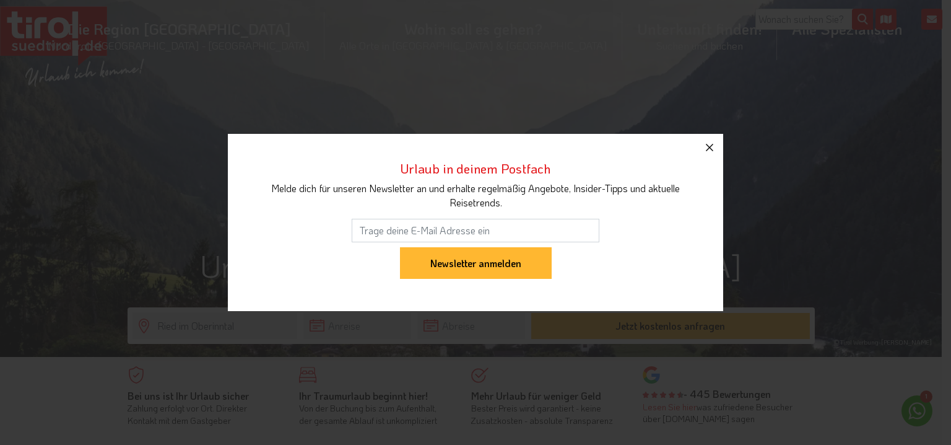
click at [708, 144] on icon "button" at bounding box center [709, 147] width 15 height 15
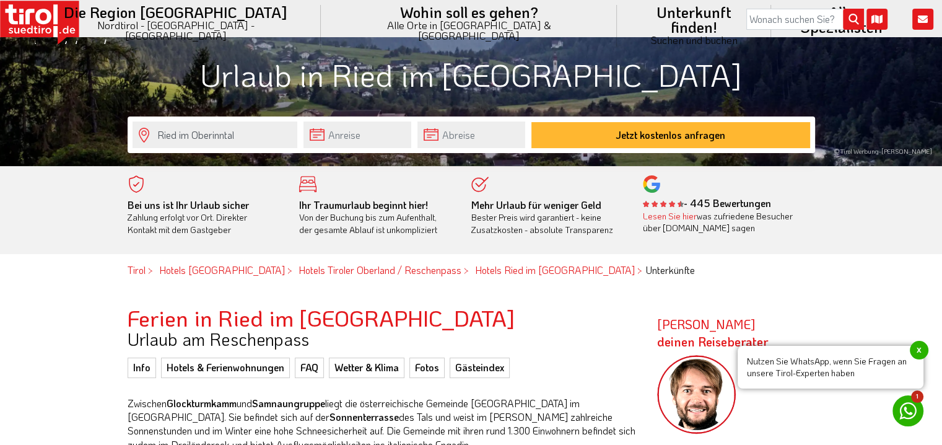
scroll to position [248, 0]
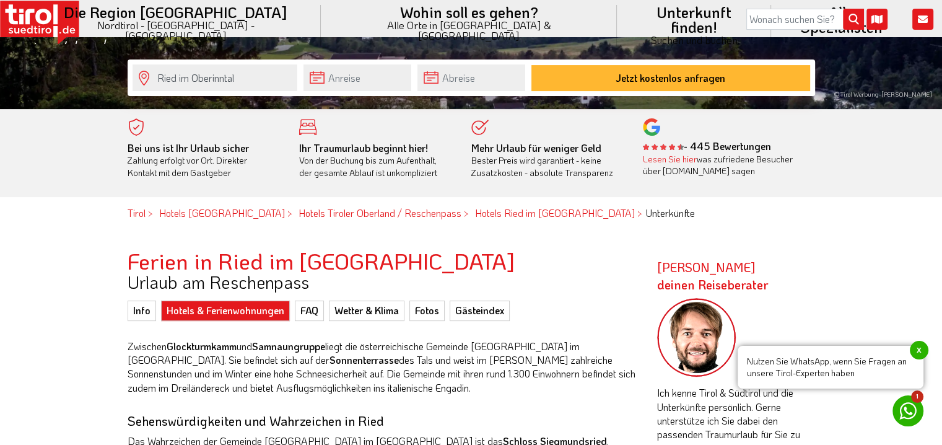
click at [225, 311] on link "Hotels & Ferienwohnungen" at bounding box center [225, 310] width 129 height 20
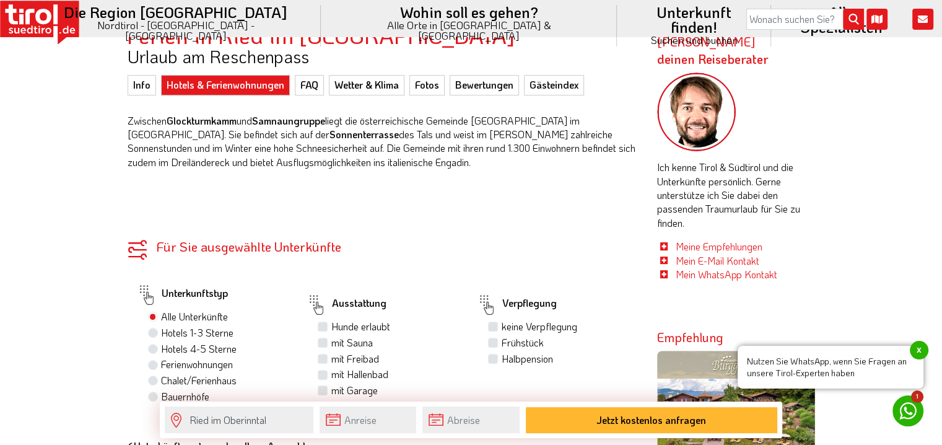
scroll to position [495, 0]
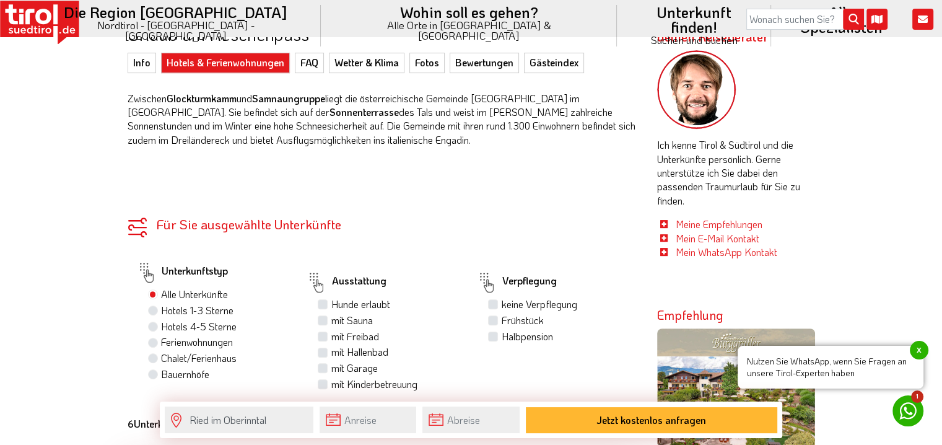
click at [331, 303] on label "Hunde erlaubt" at bounding box center [360, 304] width 59 height 14
click at [321, 303] on input "Hunde erlaubt" at bounding box center [324, 304] width 8 height 8
checkbox input "true"
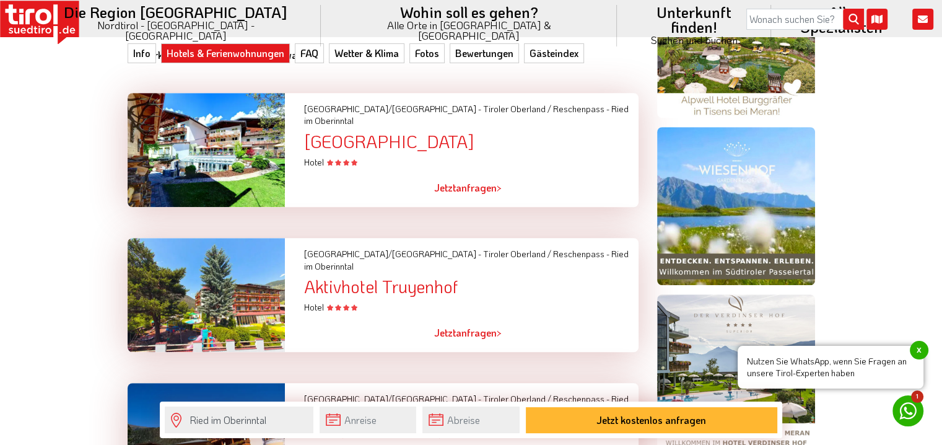
scroll to position [867, 0]
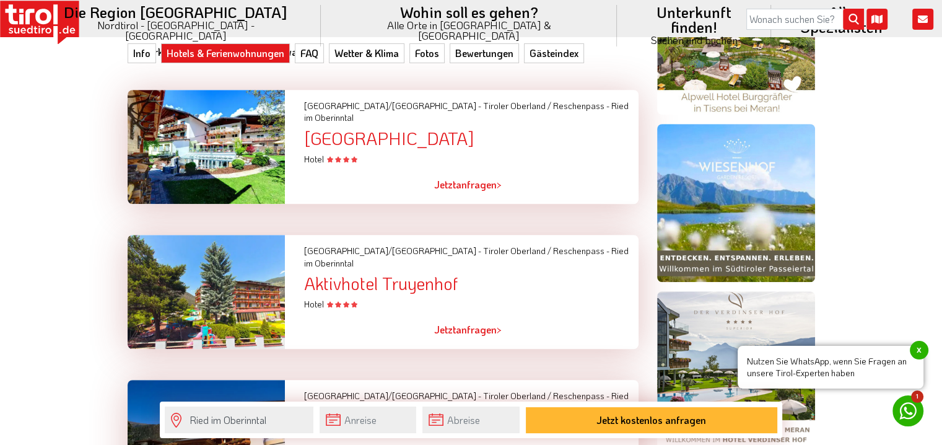
click at [919, 348] on span "x" at bounding box center [919, 350] width 19 height 19
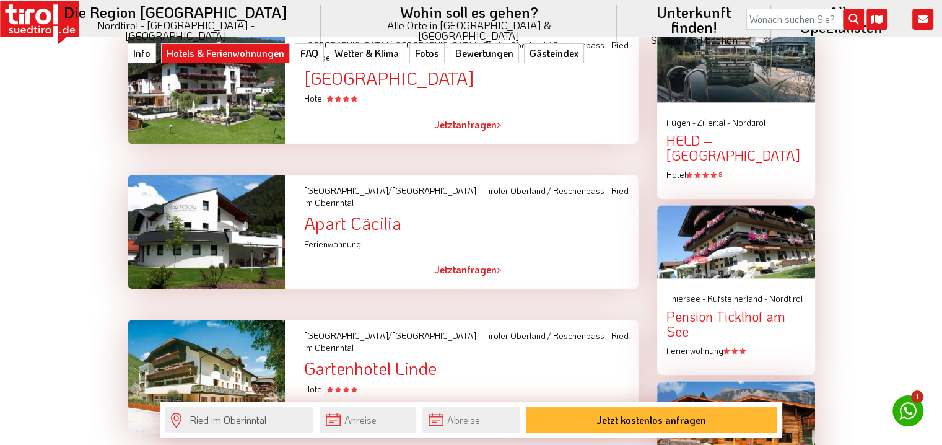
scroll to position [1424, 0]
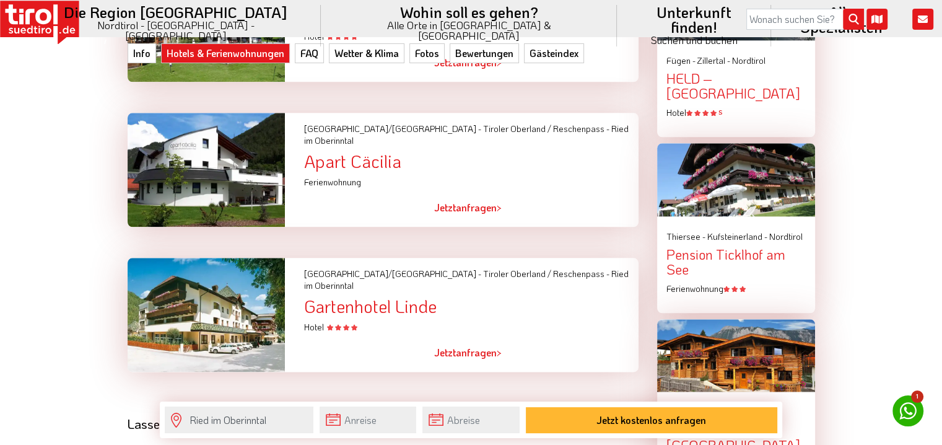
click at [346, 297] on div "Gartenhotel Linde" at bounding box center [470, 306] width 334 height 19
click at [248, 258] on div at bounding box center [206, 315] width 176 height 114
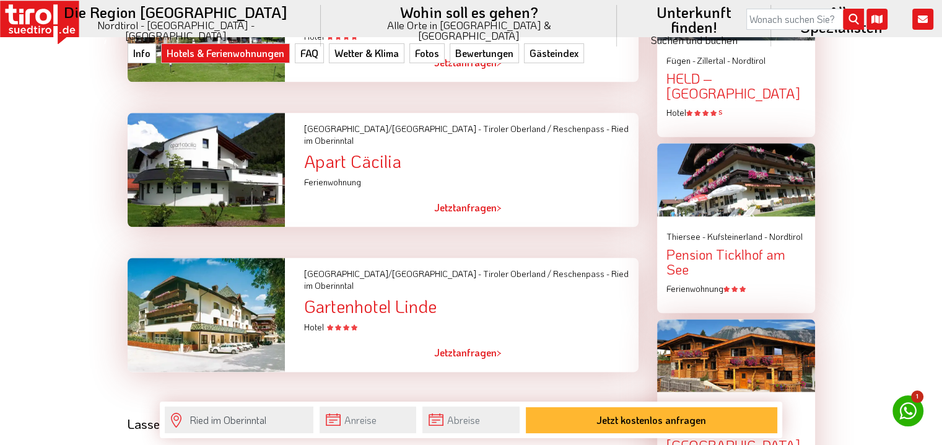
click at [248, 258] on div at bounding box center [206, 315] width 176 height 114
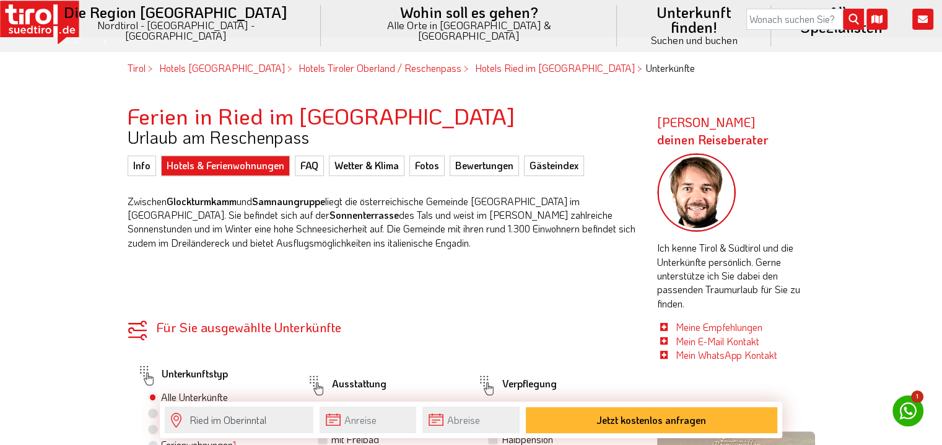
scroll to position [372, 0]
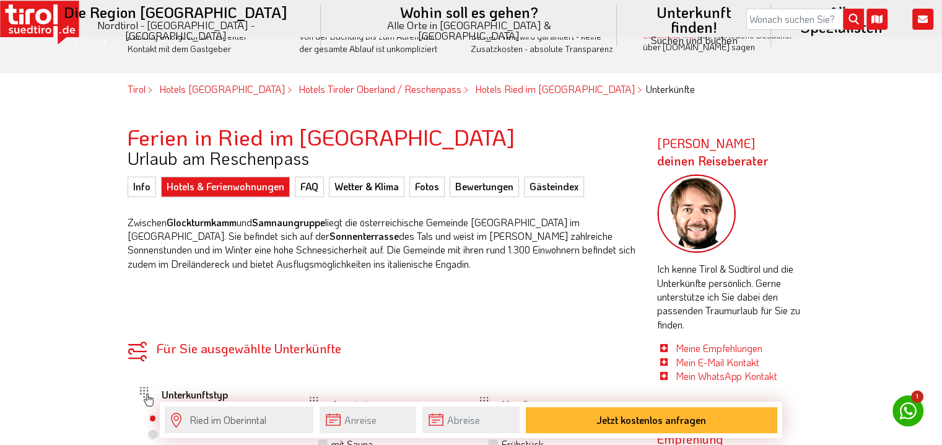
click at [233, 185] on link "Hotels & Ferienwohnungen" at bounding box center [225, 186] width 129 height 20
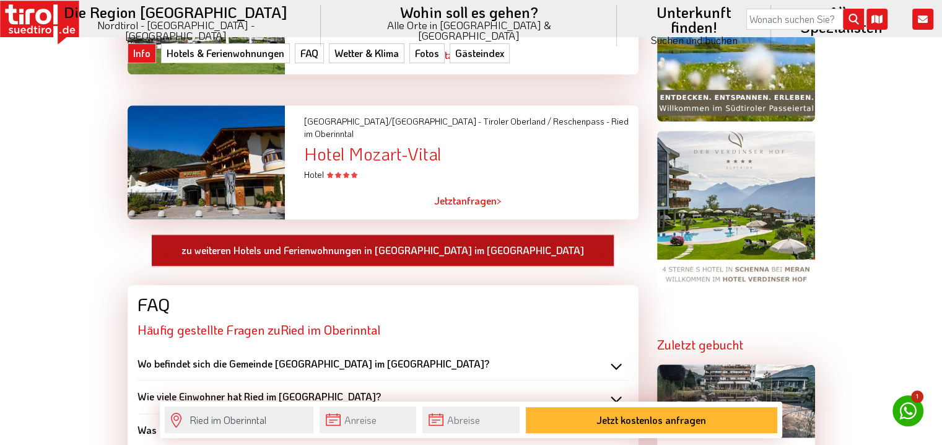
scroll to position [1034, 0]
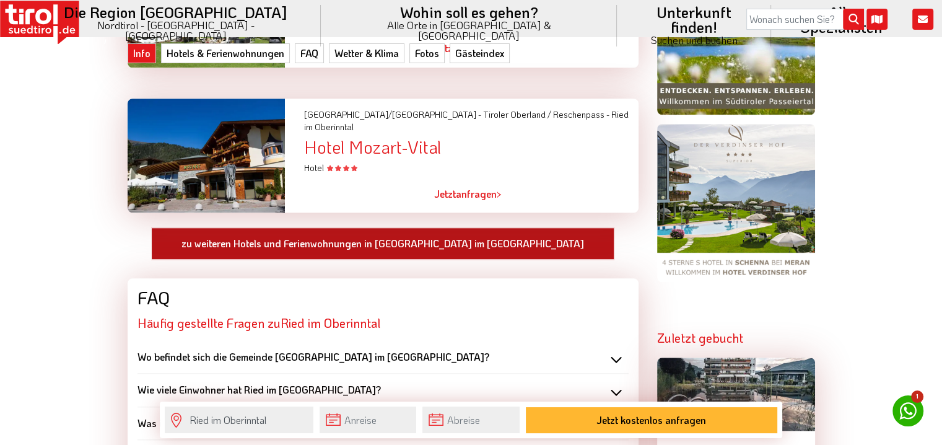
click at [381, 227] on link "zu weiteren Hotels und Ferienwohnungen in Ried im Oberinntal" at bounding box center [382, 243] width 463 height 32
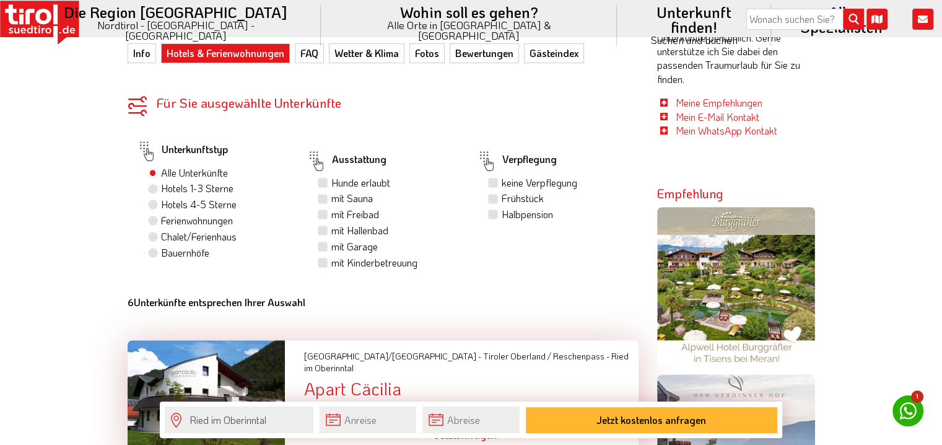
scroll to position [619, 0]
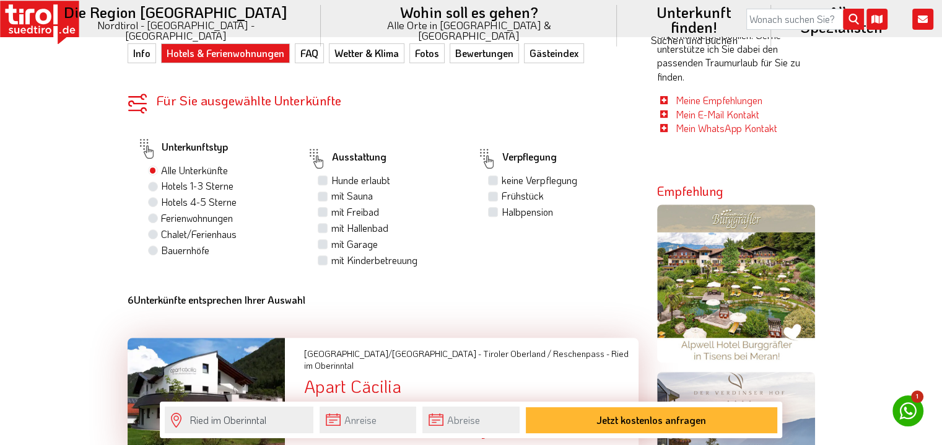
click at [331, 181] on label "Hunde erlaubt" at bounding box center [360, 180] width 59 height 14
click at [326, 181] on input "Hunde erlaubt" at bounding box center [324, 180] width 8 height 8
checkbox input "true"
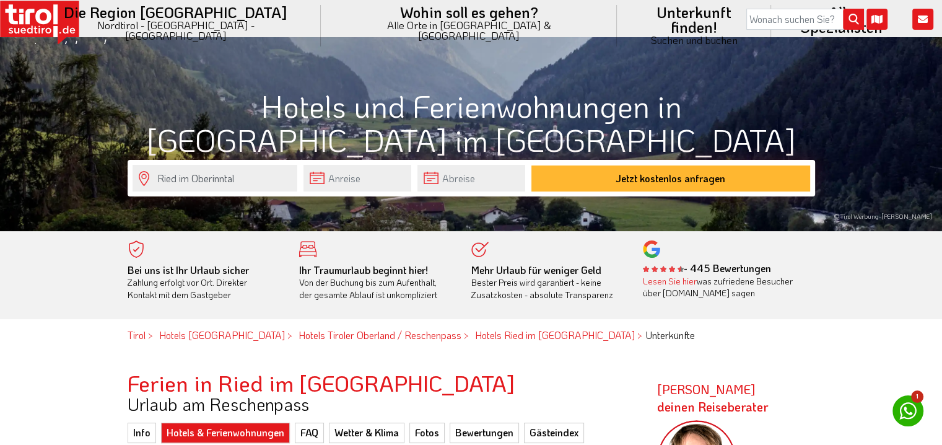
scroll to position [124, 0]
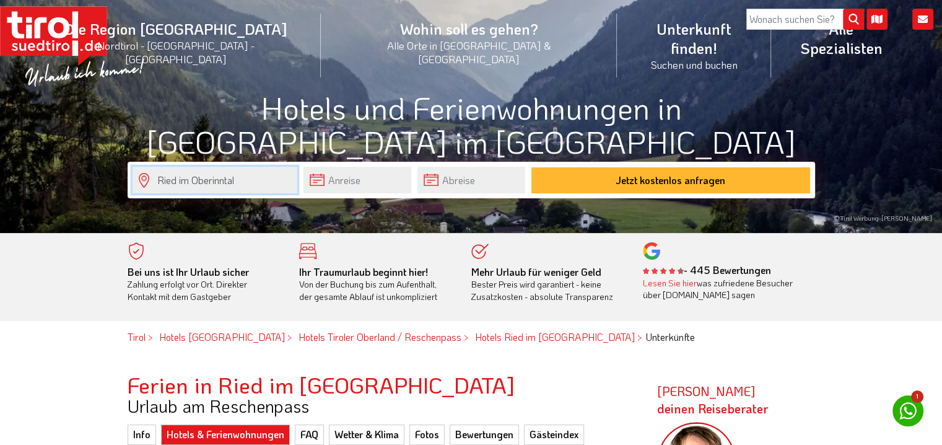
click at [276, 184] on input "Ried im Oberinntal" at bounding box center [215, 180] width 165 height 27
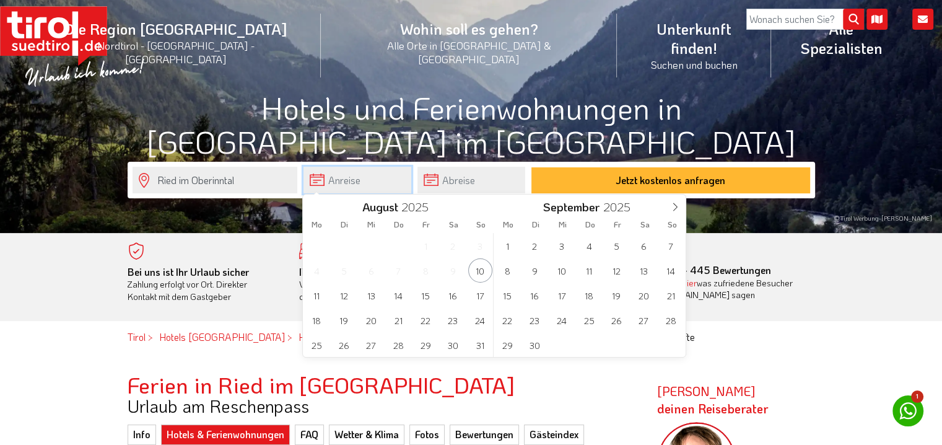
click at [375, 185] on input "text" at bounding box center [357, 180] width 108 height 27
click at [674, 205] on icon at bounding box center [675, 206] width 9 height 9
click at [506, 271] on span "6" at bounding box center [507, 270] width 24 height 24
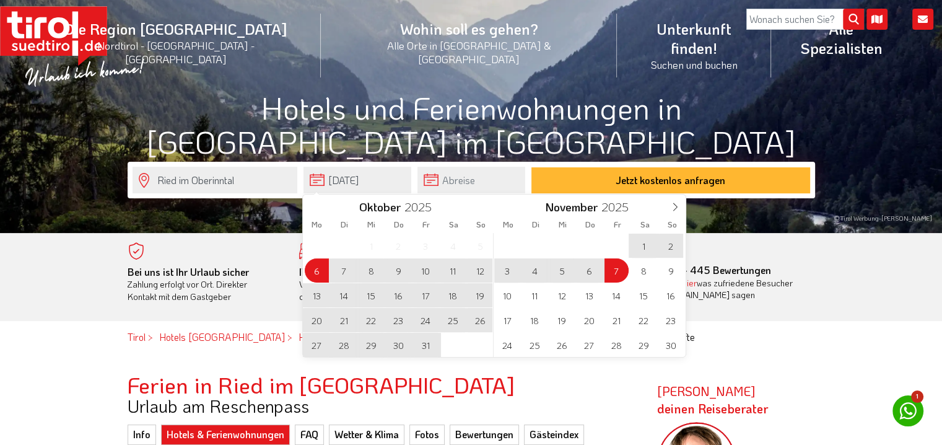
click at [612, 272] on span "7" at bounding box center [616, 270] width 24 height 24
type input "[DATE]"
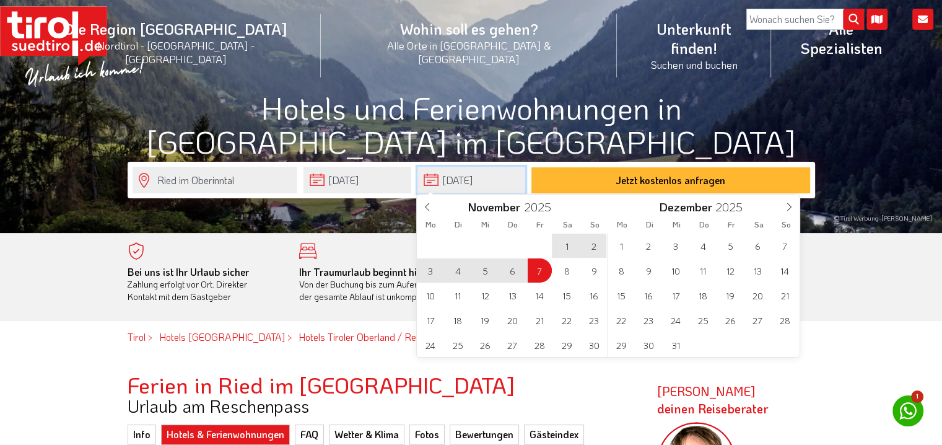
click at [488, 183] on input "[DATE]" at bounding box center [471, 180] width 108 height 27
click at [427, 207] on icon at bounding box center [427, 206] width 9 height 9
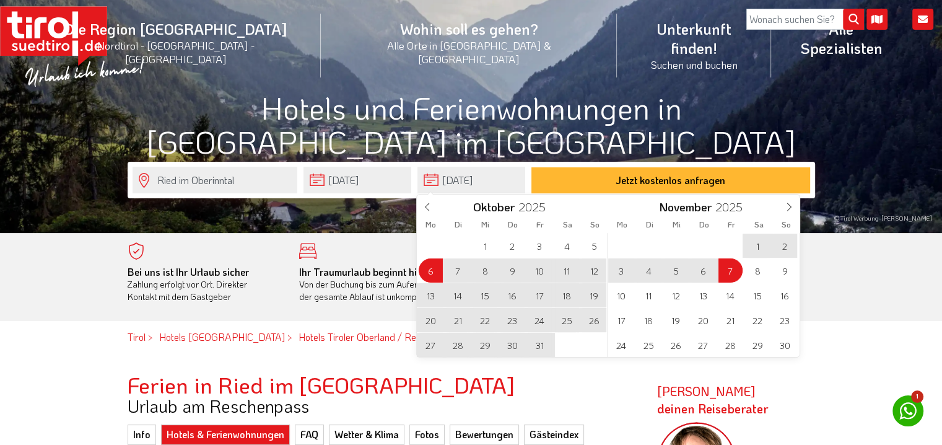
click at [563, 267] on span "11" at bounding box center [567, 270] width 24 height 24
type input "[DATE]"
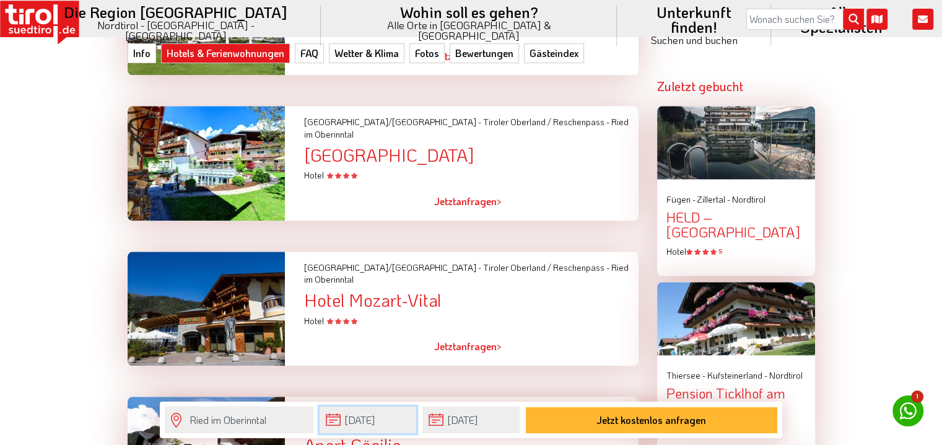
scroll to position [1300, 0]
